Goal: Task Accomplishment & Management: Complete application form

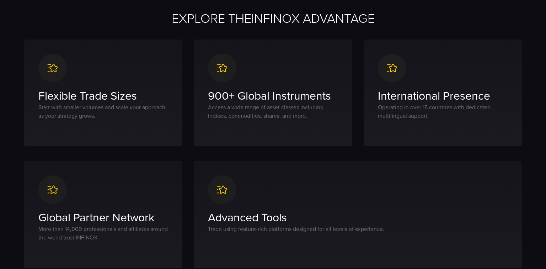
scroll to position [387, 0]
